Goal: Information Seeking & Learning: Stay updated

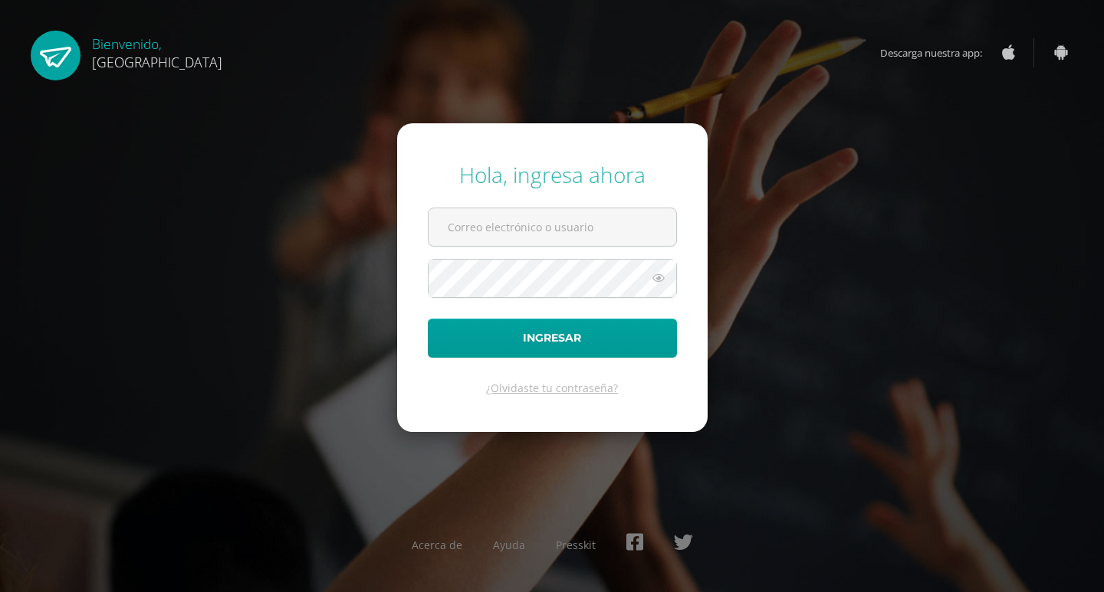
type input "benavente.andreagab@gmail.com"
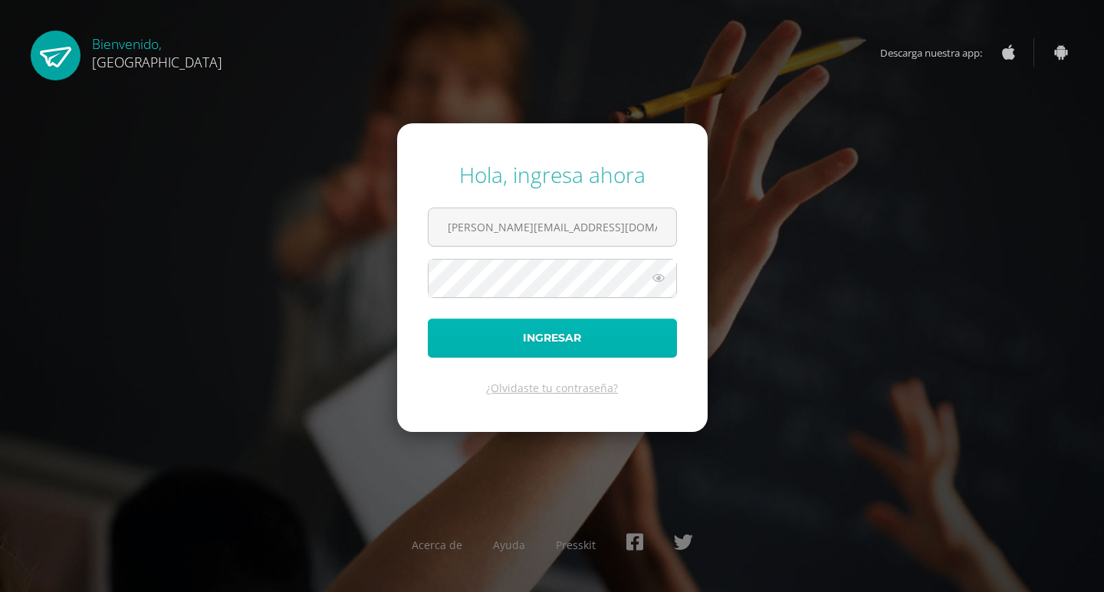
click at [556, 327] on button "Ingresar" at bounding box center [552, 338] width 249 height 39
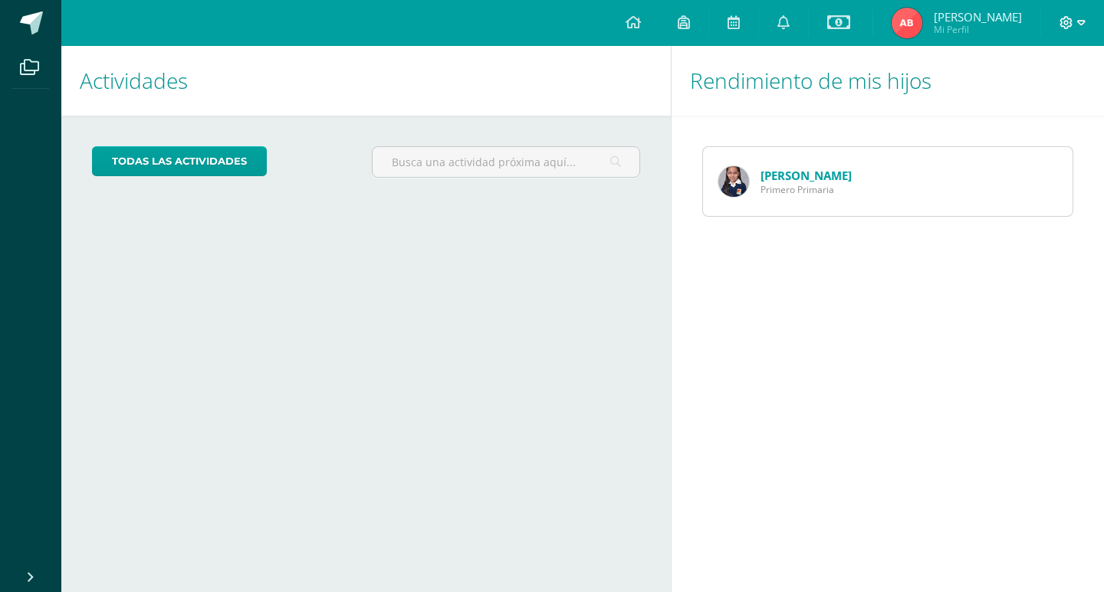
click at [1081, 21] on icon at bounding box center [1081, 23] width 8 height 14
click at [1015, 92] on link "Configuración" at bounding box center [1024, 82] width 121 height 22
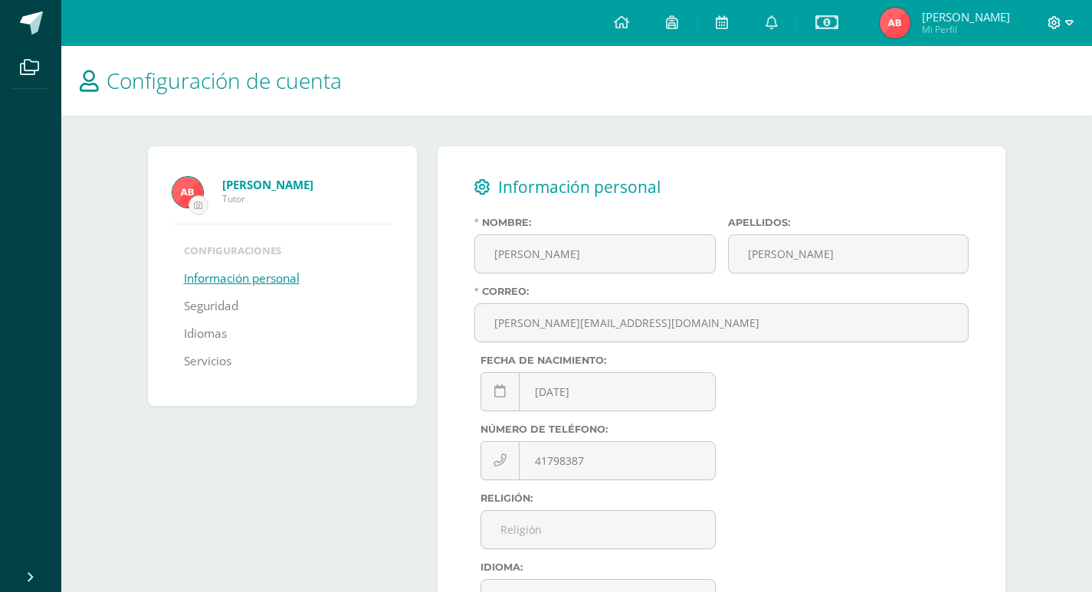
click at [1067, 23] on icon at bounding box center [1069, 22] width 8 height 5
click at [1025, 103] on span "Cerrar sesión" at bounding box center [1021, 104] width 69 height 15
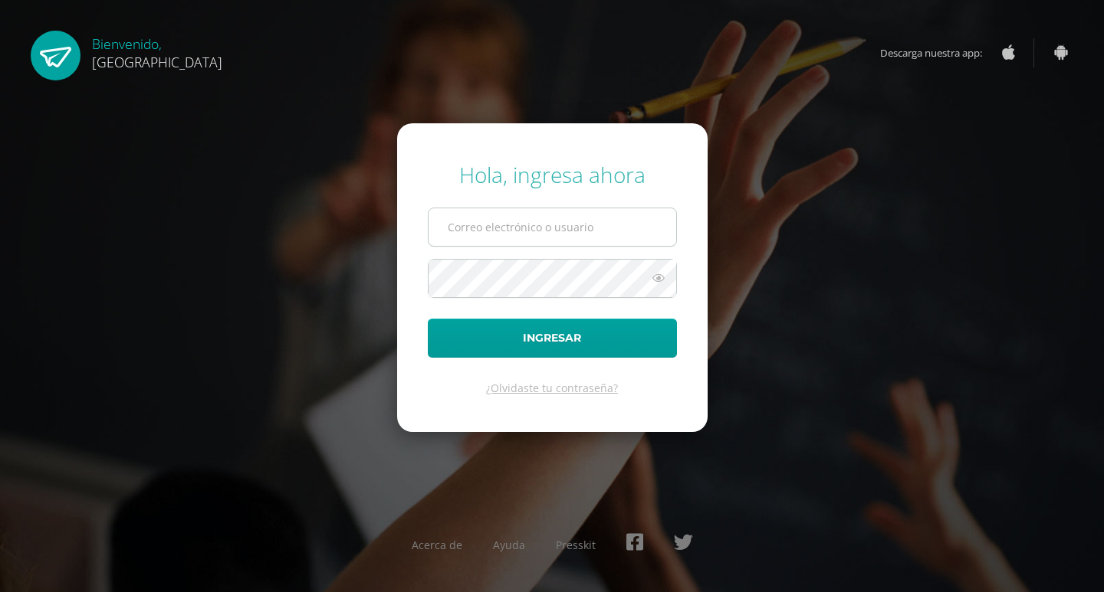
click at [567, 217] on input "text" at bounding box center [552, 227] width 248 height 38
type input "[PERSON_NAME][EMAIL_ADDRESS][DOMAIN_NAME]"
click at [428, 319] on button "Ingresar" at bounding box center [552, 338] width 249 height 39
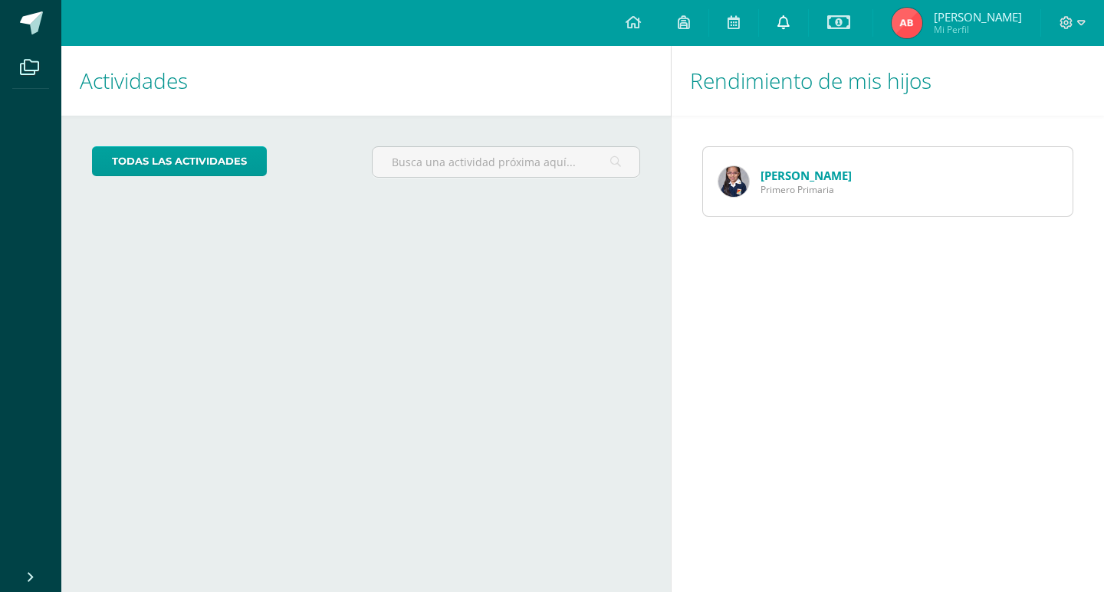
click at [786, 30] on span at bounding box center [783, 23] width 12 height 17
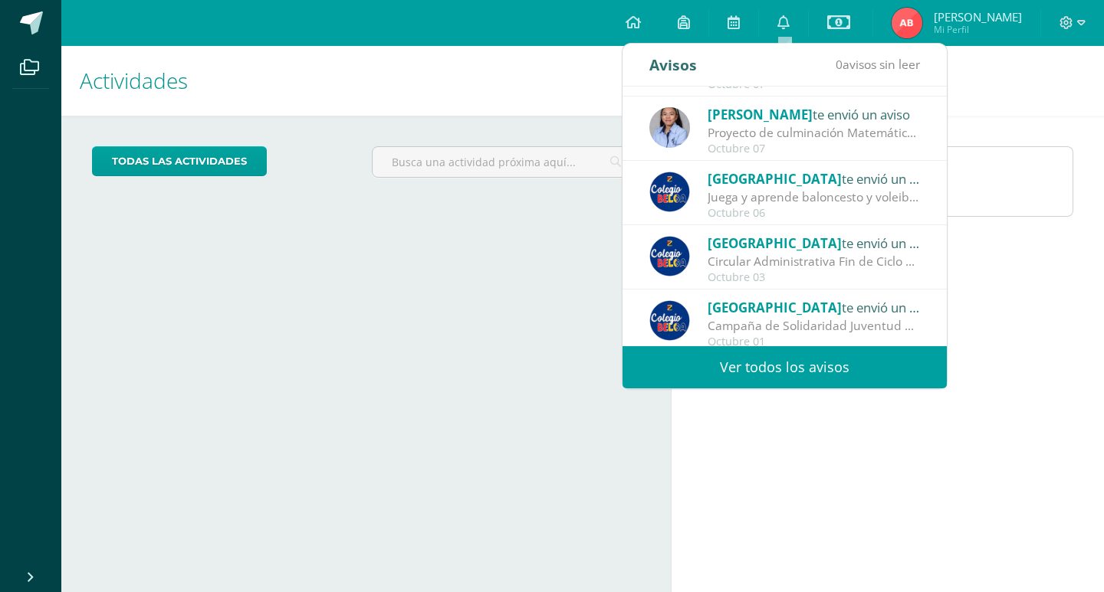
scroll to position [153, 0]
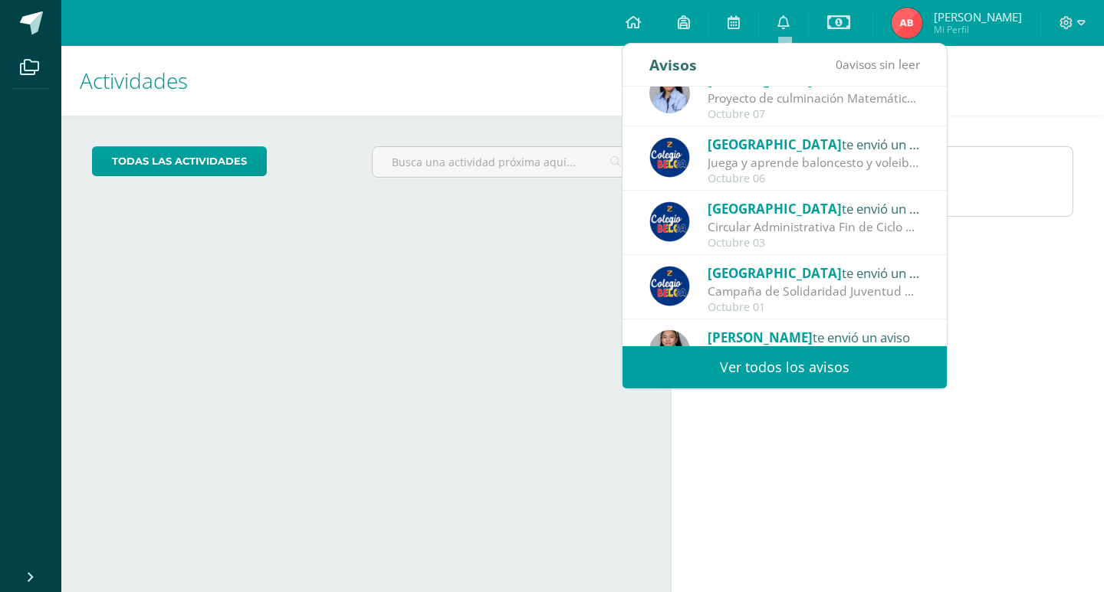
click at [796, 223] on div "Circular Administrativa Fin de Ciclo 2025: Estimados padres de familia: Esperam…" at bounding box center [813, 227] width 213 height 18
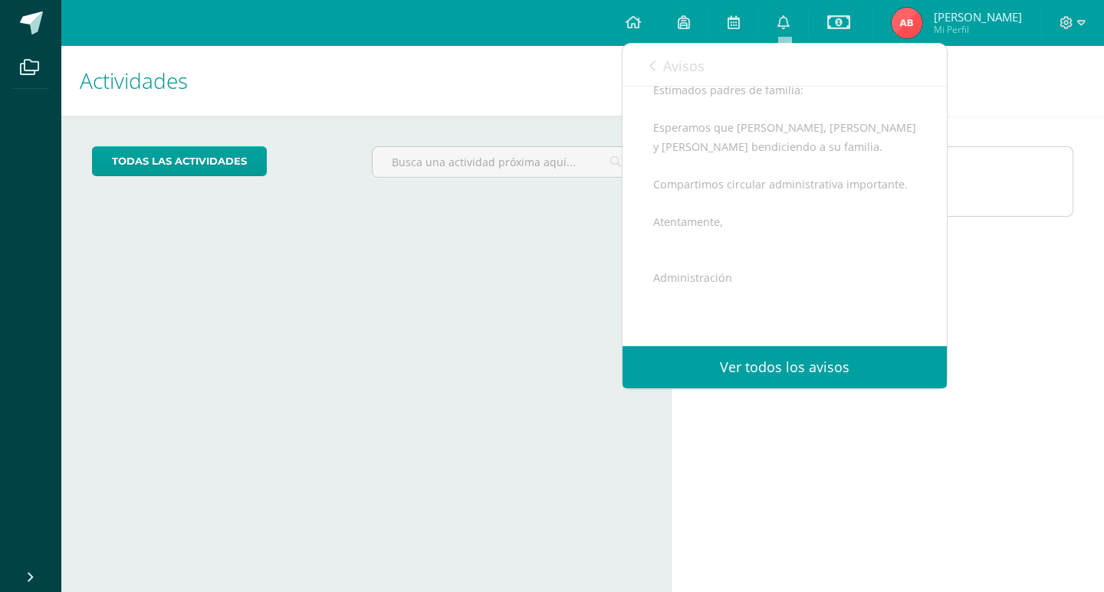
scroll to position [299, 0]
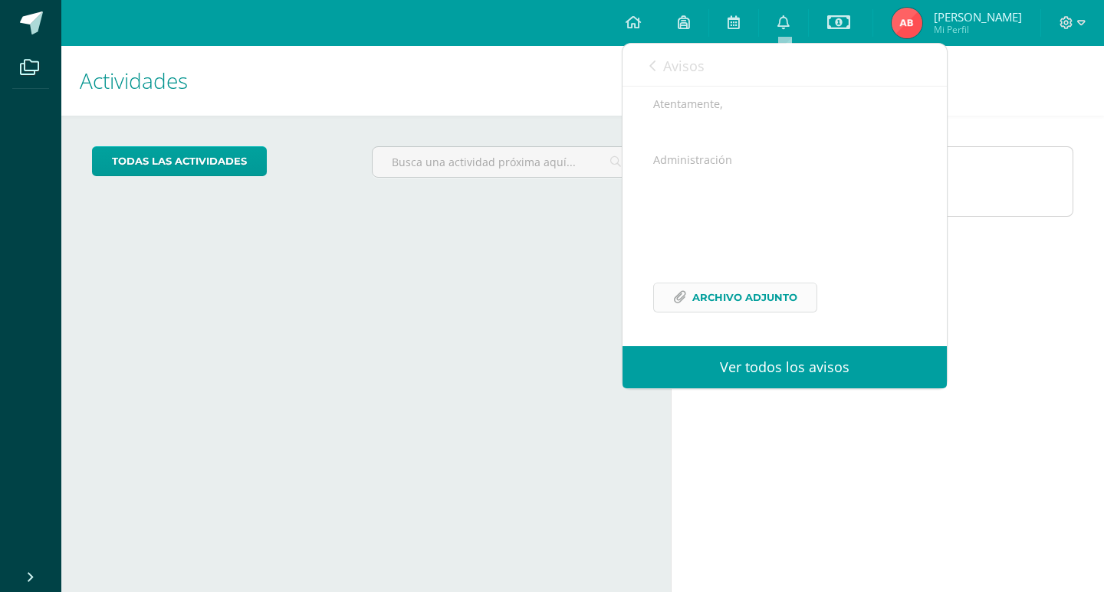
click at [724, 299] on span "Archivo Adjunto" at bounding box center [744, 298] width 105 height 28
click at [781, 16] on icon at bounding box center [783, 22] width 12 height 14
click at [789, 19] on icon at bounding box center [783, 22] width 12 height 14
click at [668, 67] on span "Avisos" at bounding box center [683, 66] width 41 height 18
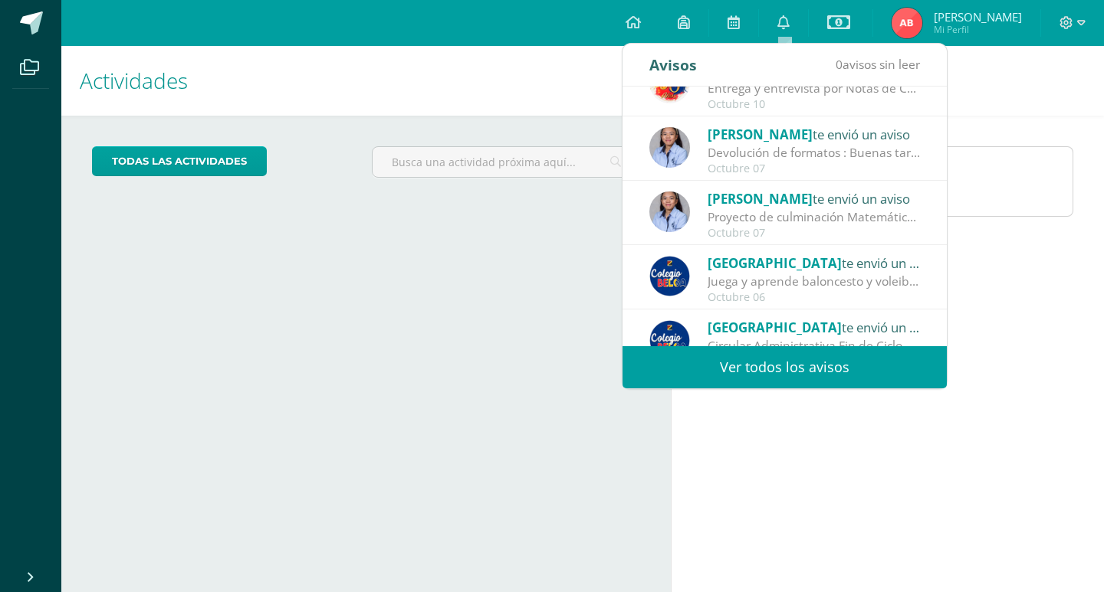
scroll to position [0, 0]
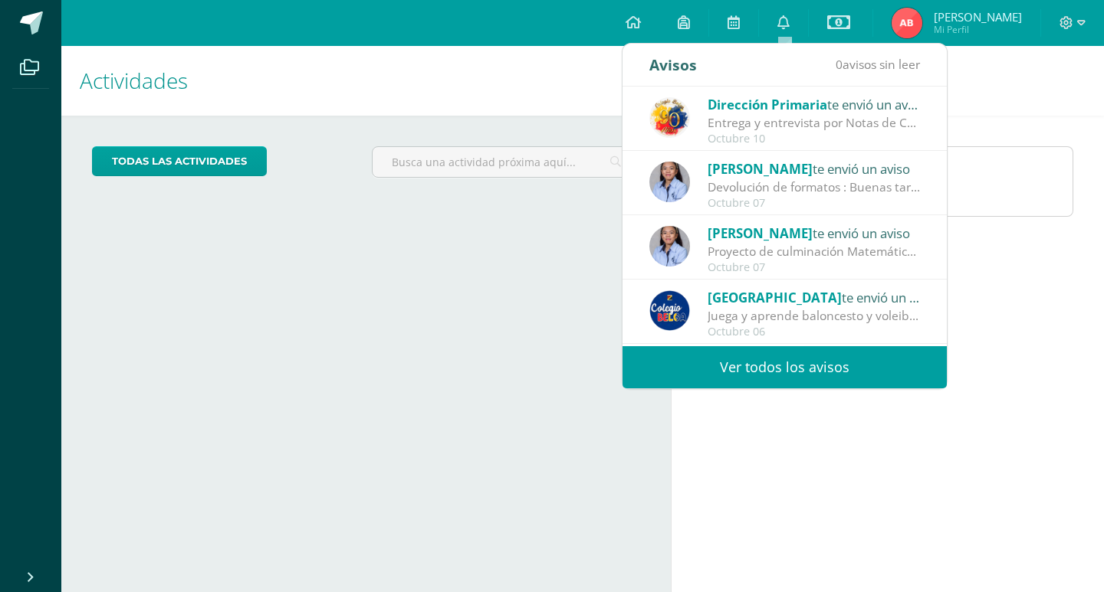
click at [809, 116] on div "Entrega y entrevista por Notas de Cuarta Unidad: Estimados Padres de Familia: R…" at bounding box center [813, 123] width 213 height 18
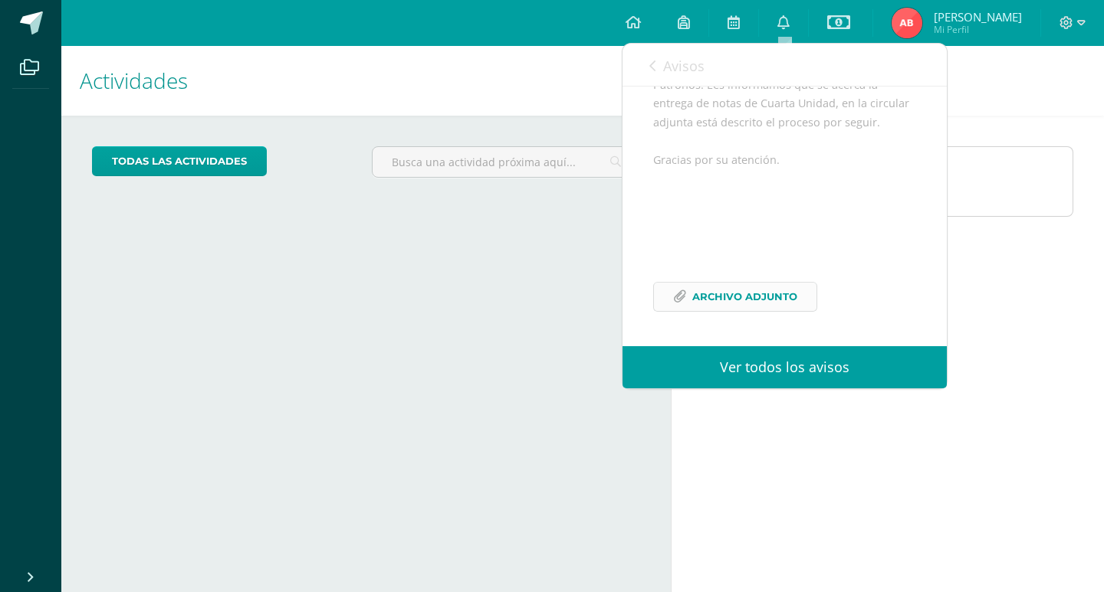
click at [750, 294] on span "Archivo Adjunto" at bounding box center [744, 297] width 105 height 28
click at [789, 11] on link at bounding box center [783, 23] width 49 height 46
click at [778, 17] on link at bounding box center [783, 23] width 49 height 46
click at [644, 68] on div "Avisos 0 avisos sin leer Avisos" at bounding box center [784, 65] width 324 height 43
click at [652, 64] on icon at bounding box center [652, 66] width 6 height 12
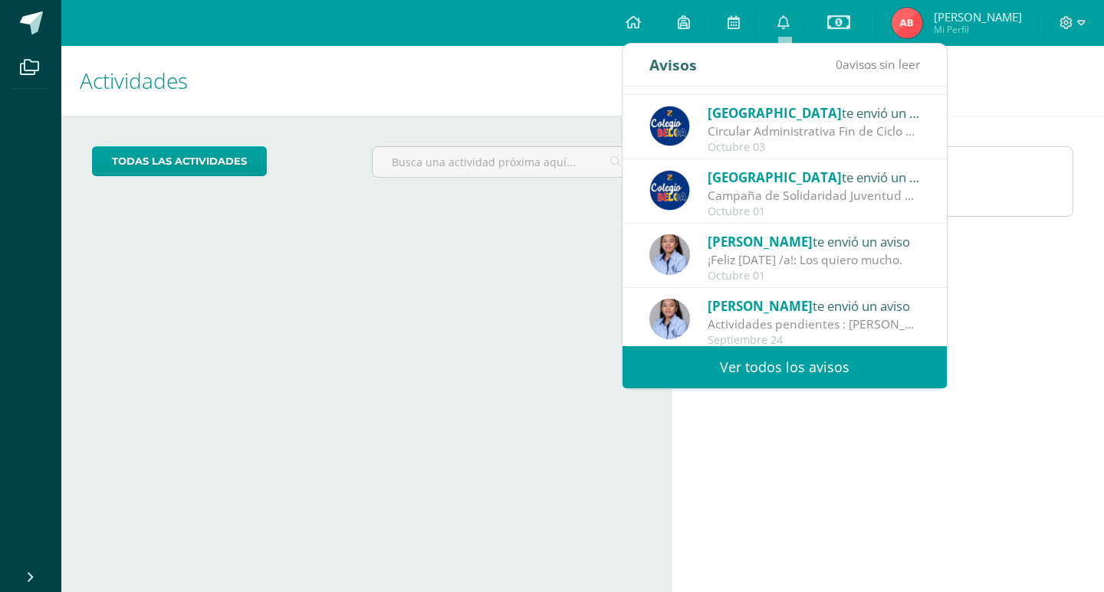
scroll to position [255, 0]
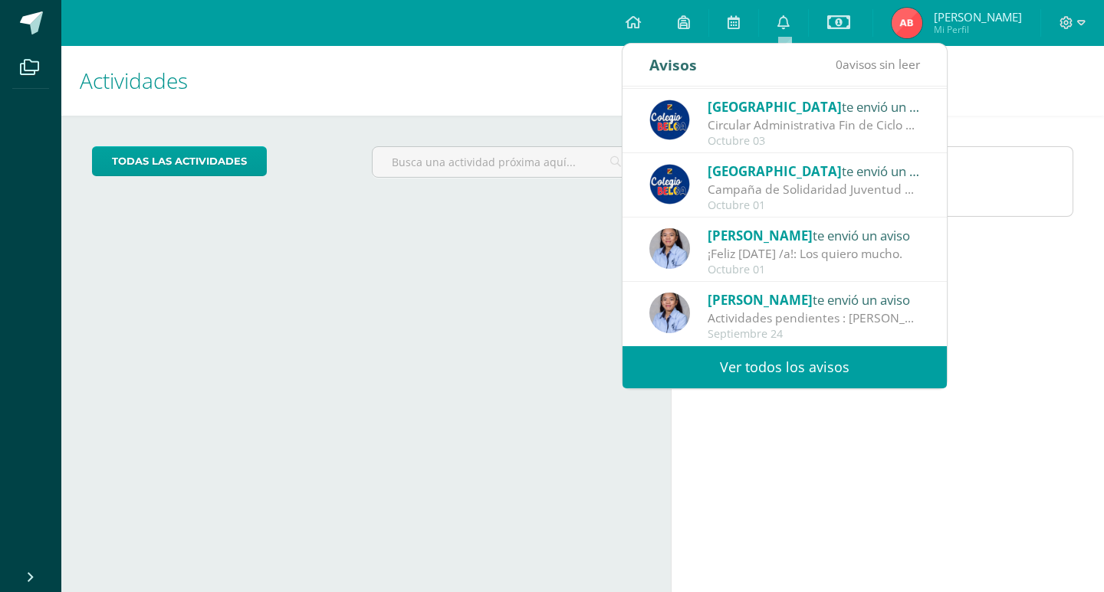
click at [774, 356] on link "Ver todos los avisos" at bounding box center [784, 367] width 324 height 42
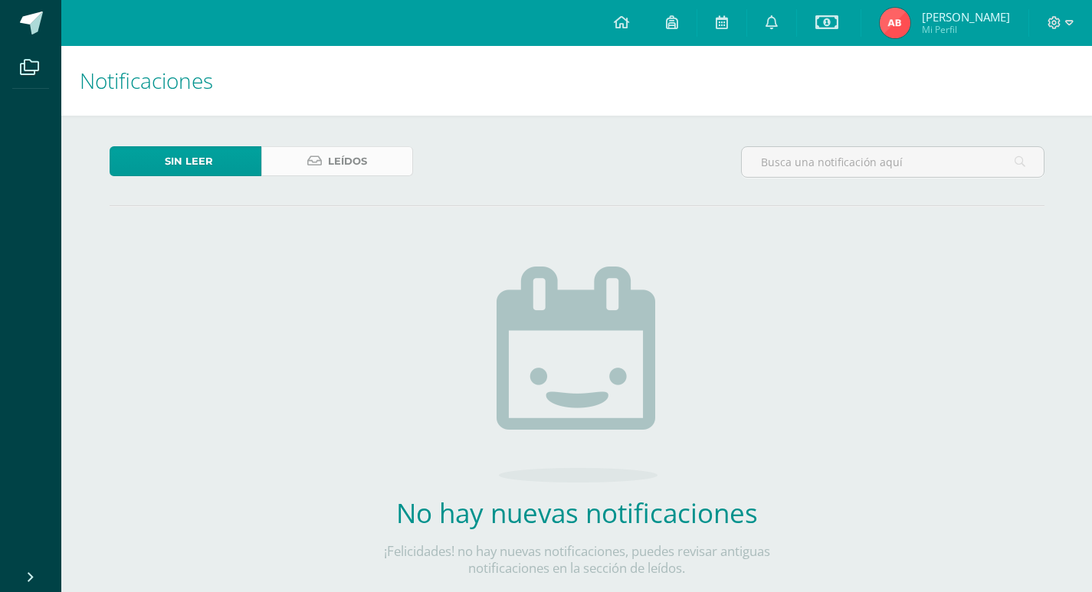
click at [318, 150] on link "Leídos" at bounding box center [337, 161] width 152 height 30
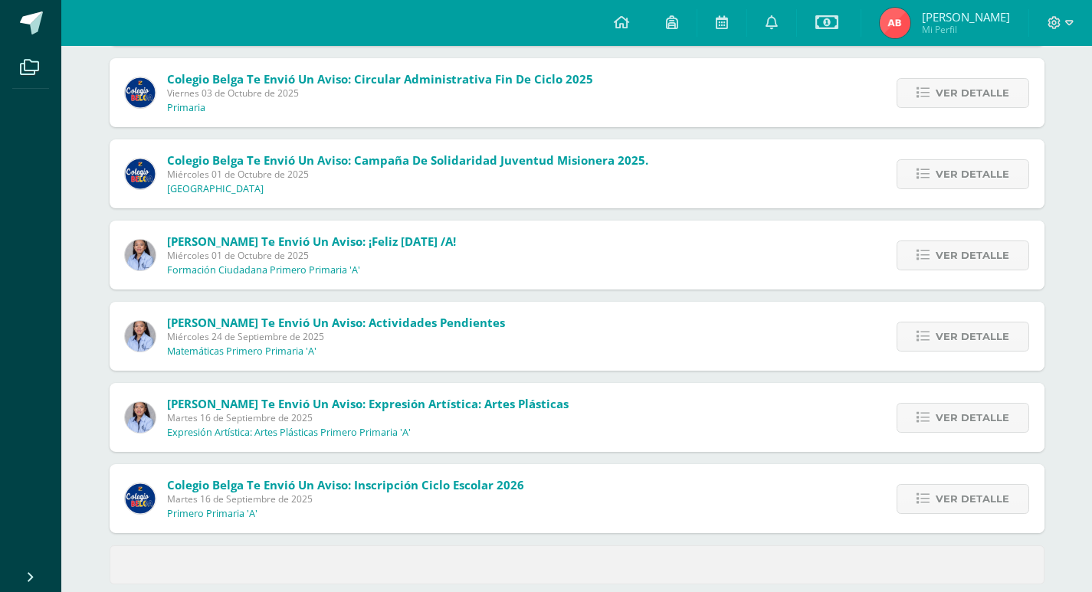
scroll to position [526, 0]
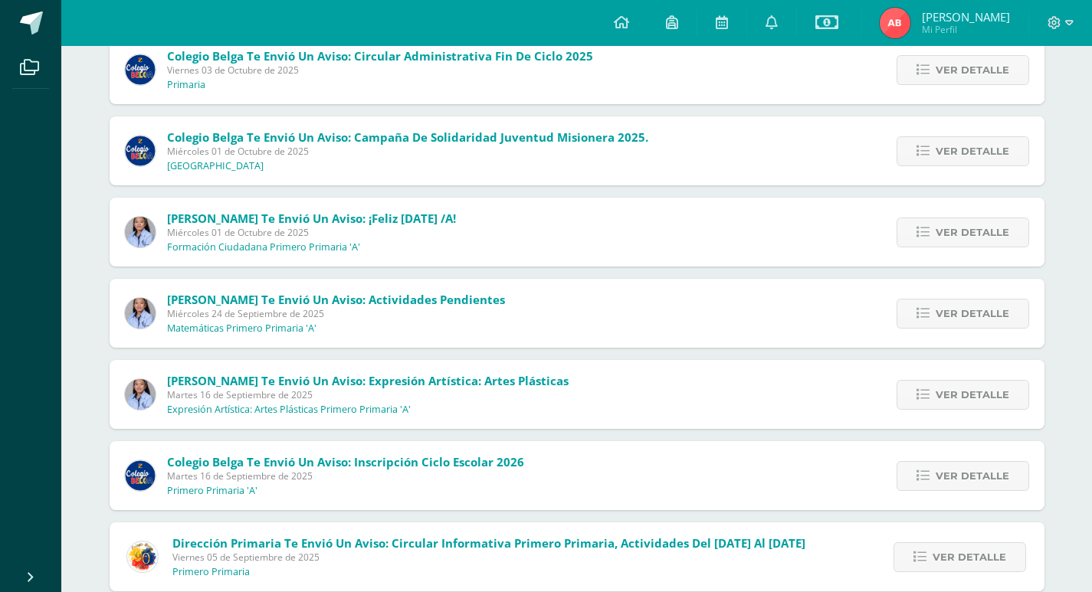
click at [286, 475] on span "Martes 16 de Septiembre de 2025" at bounding box center [345, 476] width 357 height 13
click at [974, 471] on span "Ver detalle" at bounding box center [973, 476] width 74 height 28
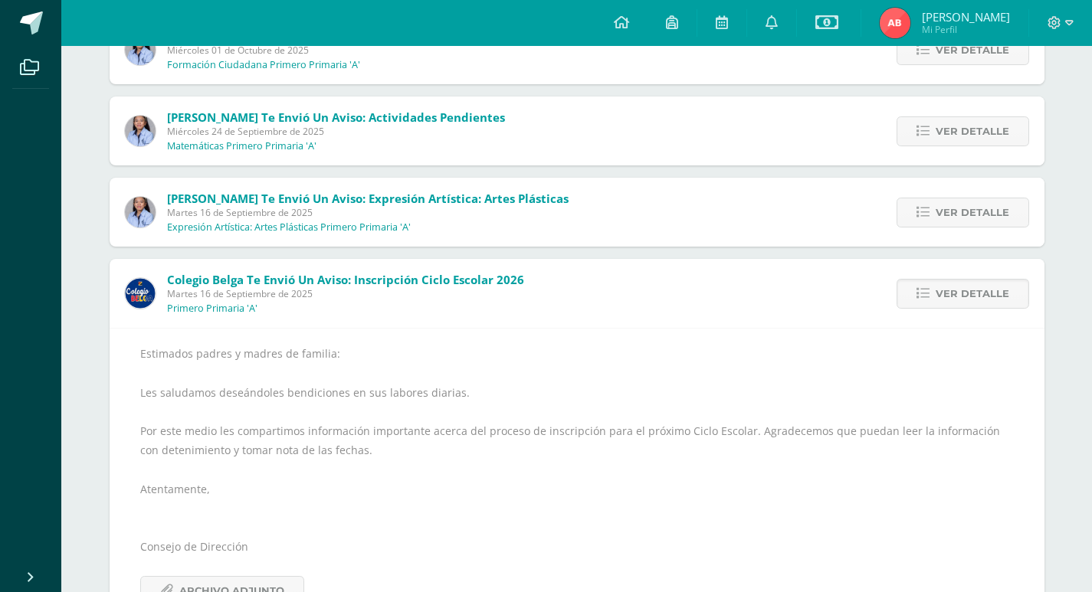
scroll to position [832, 0]
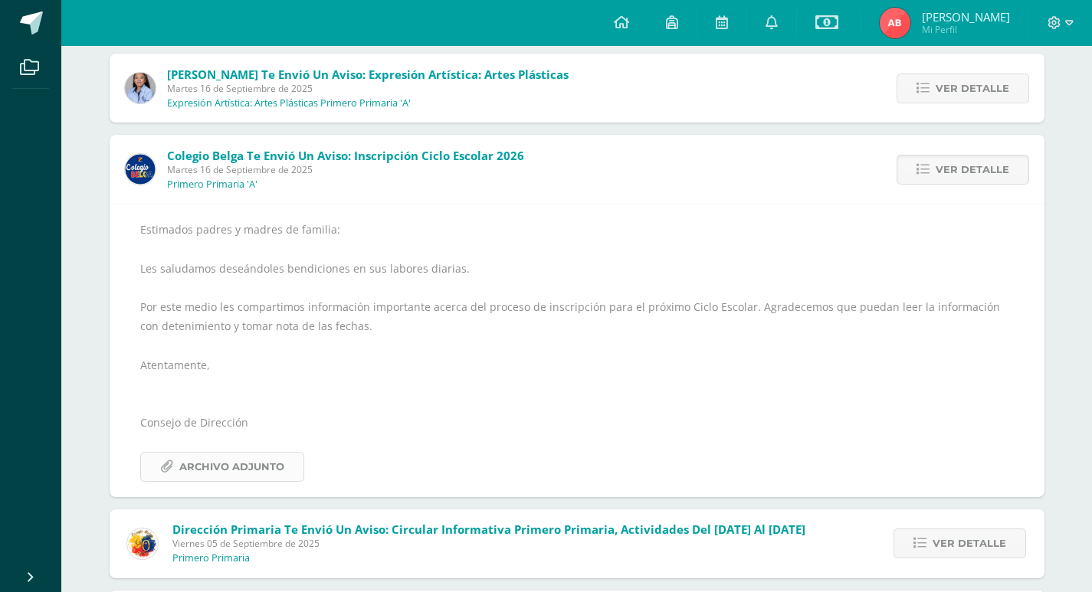
click at [246, 477] on span "Archivo Adjunto" at bounding box center [231, 467] width 105 height 28
click at [1068, 24] on icon at bounding box center [1069, 22] width 8 height 5
click at [1008, 107] on span "Cerrar sesión" at bounding box center [1021, 104] width 69 height 15
